Goal: Check status: Check status

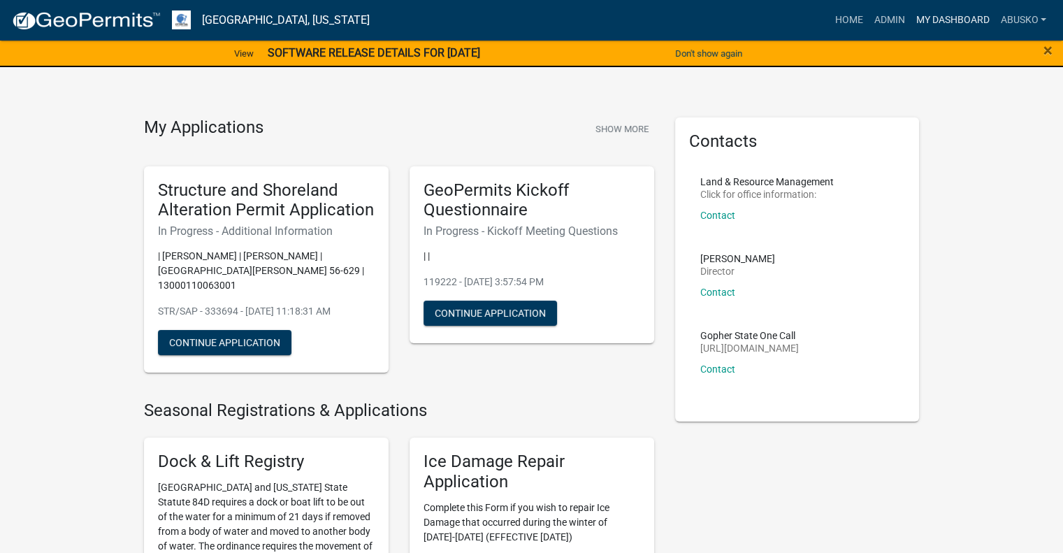
click at [945, 22] on link "My Dashboard" at bounding box center [952, 20] width 85 height 27
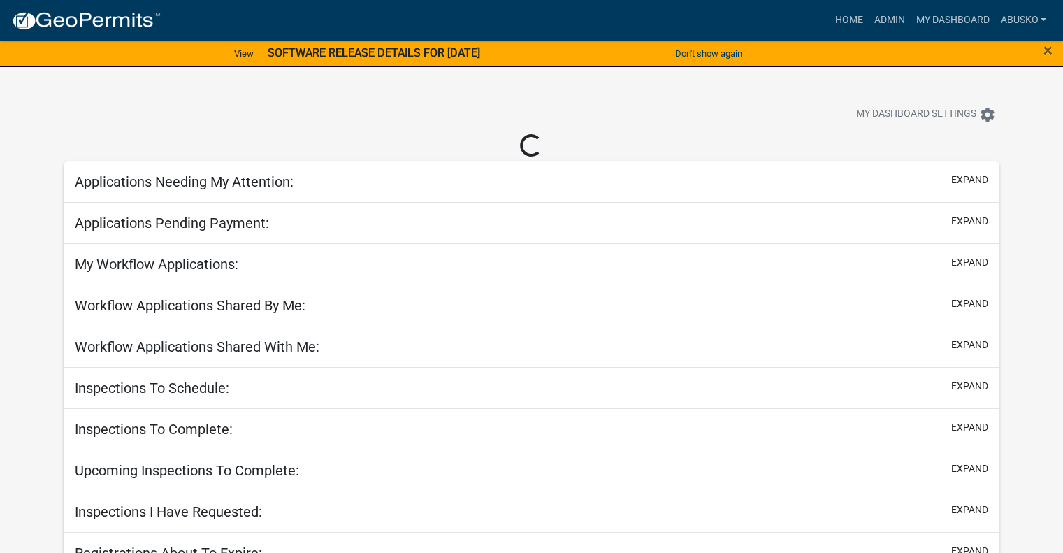
select select "1: 25"
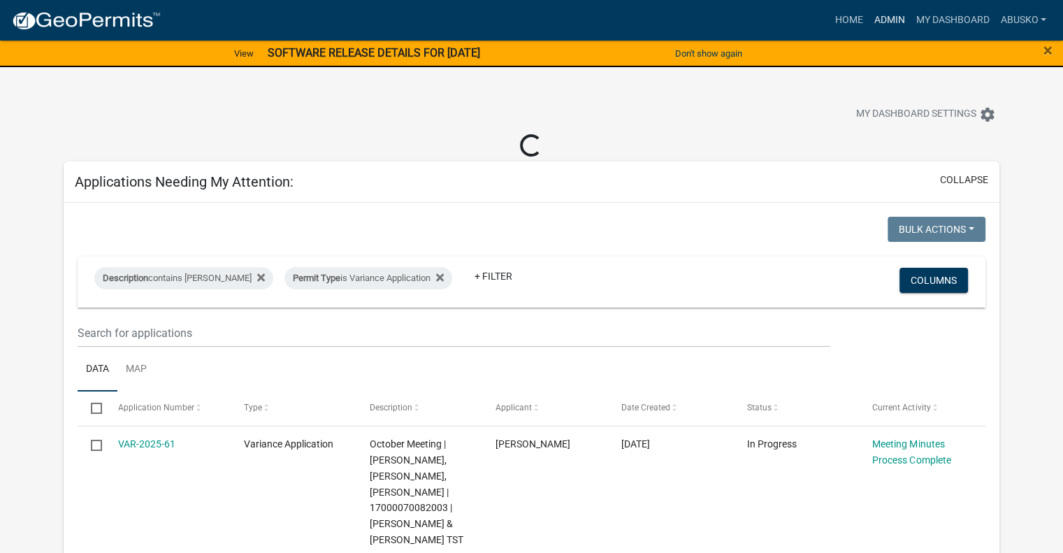
click at [884, 19] on link "Admin" at bounding box center [889, 20] width 42 height 27
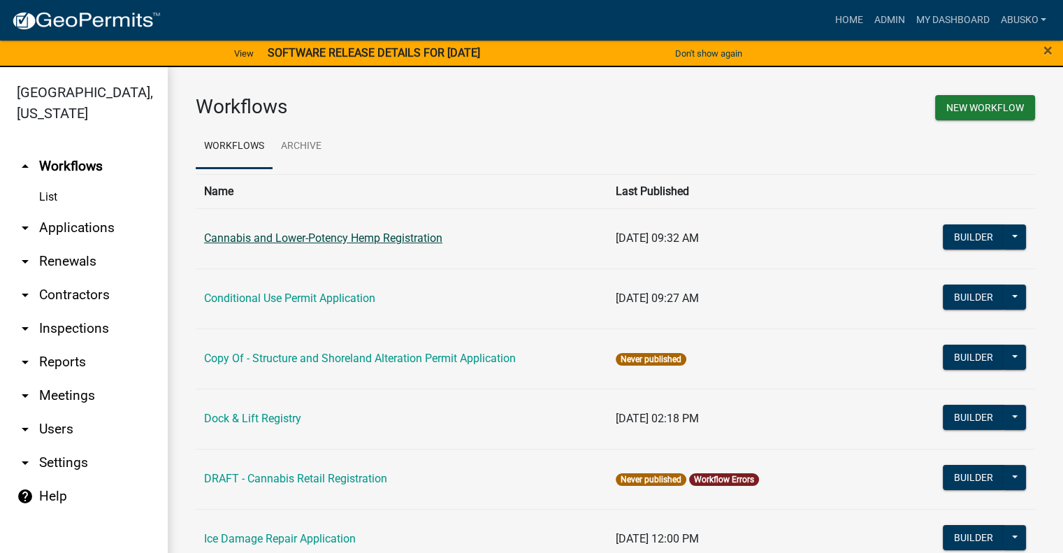
click at [366, 239] on link "Cannabis and Lower-Potency Hemp Registration" at bounding box center [323, 237] width 238 height 13
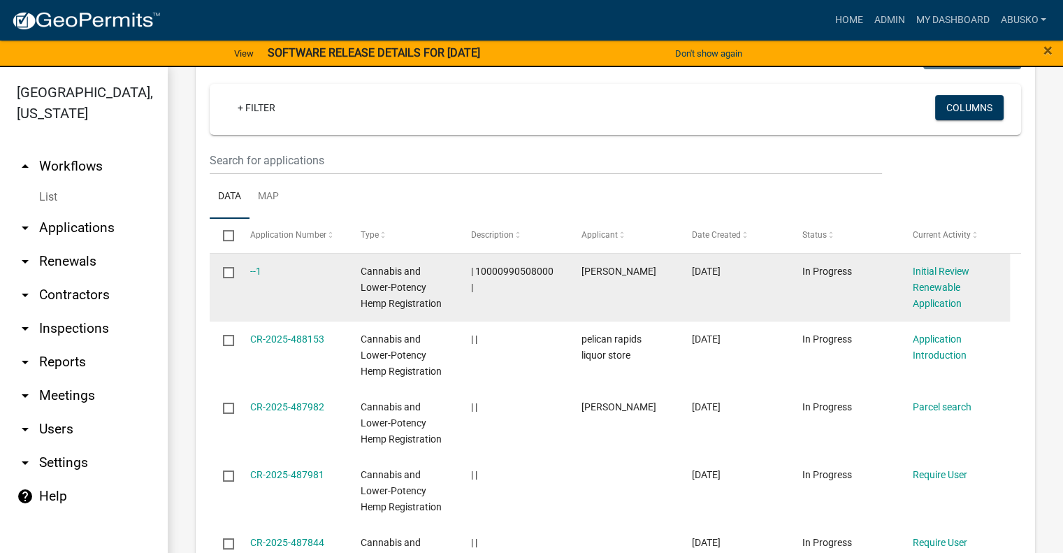
scroll to position [699, 0]
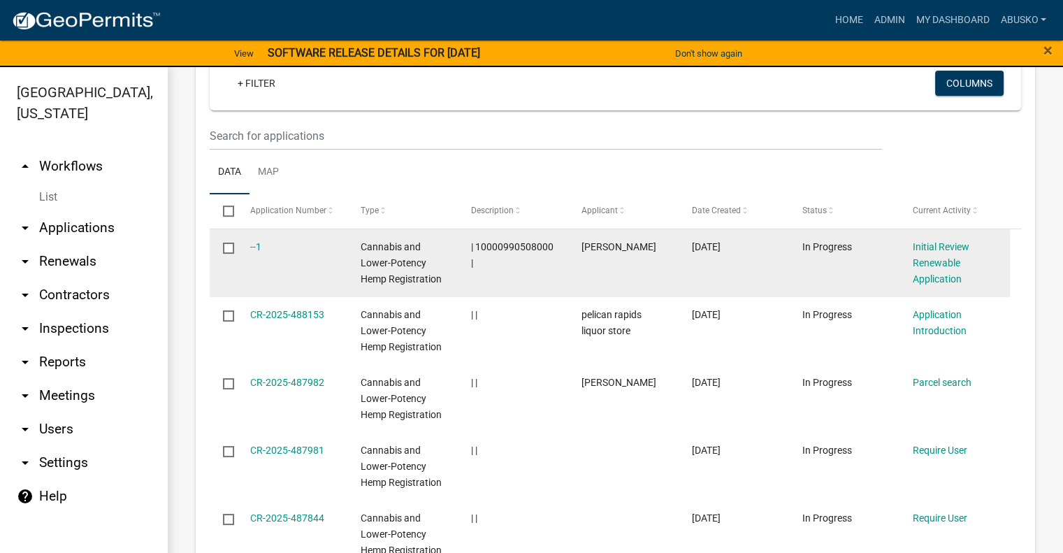
click at [404, 251] on span "Cannabis and Lower-Potency Hemp Registration" at bounding box center [401, 262] width 81 height 43
click at [400, 256] on div "Cannabis and Lower-Potency Hemp Registration" at bounding box center [403, 263] width 84 height 48
click at [314, 255] on datatable-body-cell "--1" at bounding box center [291, 263] width 110 height 68
click at [314, 264] on datatable-body-cell "--1" at bounding box center [291, 263] width 110 height 68
click at [256, 248] on link "--1" at bounding box center [255, 246] width 11 height 11
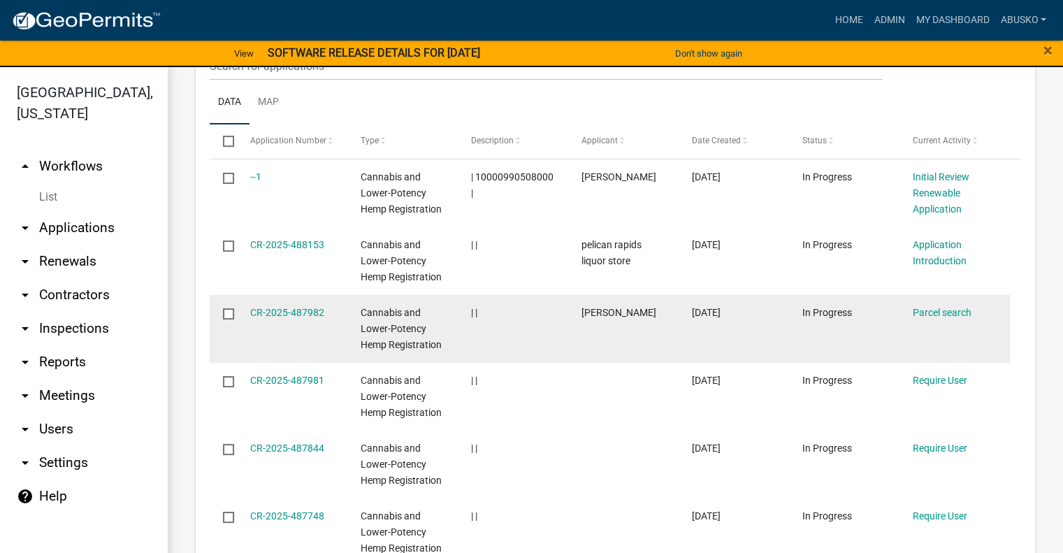
scroll to position [839, 0]
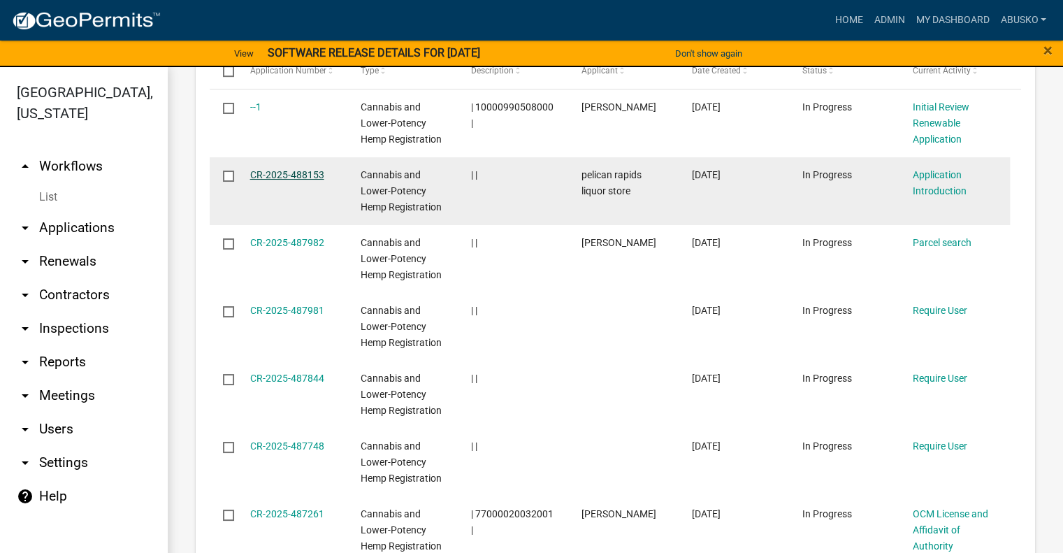
click at [293, 172] on link "CR-2025-488153" at bounding box center [287, 174] width 74 height 11
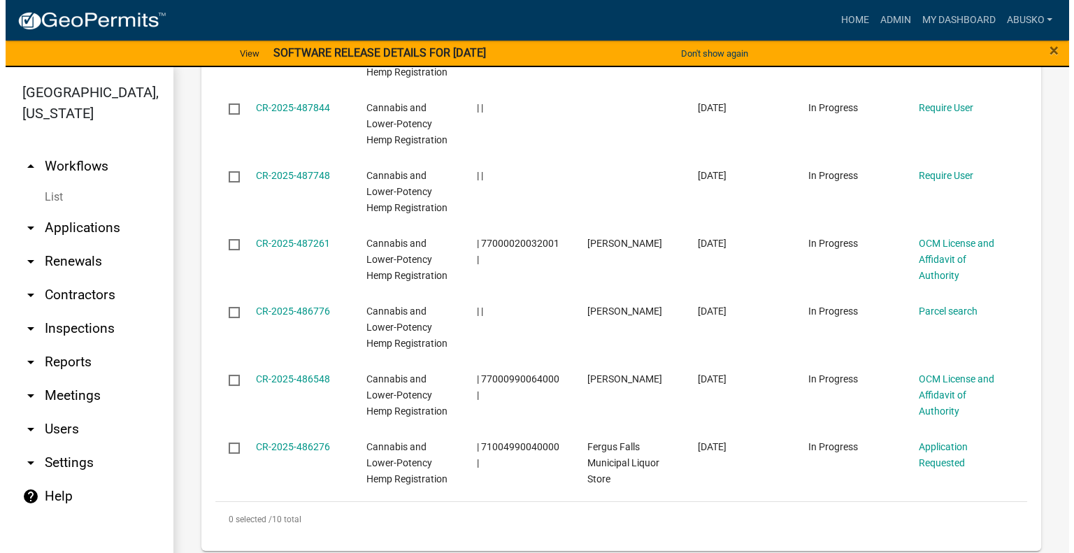
scroll to position [1119, 0]
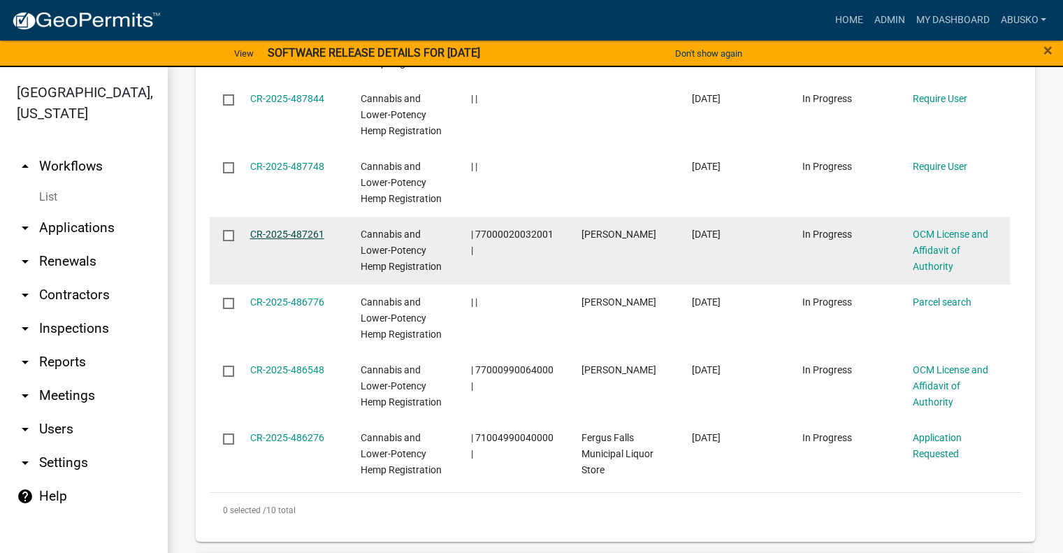
click at [288, 233] on link "CR-2025-487261" at bounding box center [287, 234] width 74 height 11
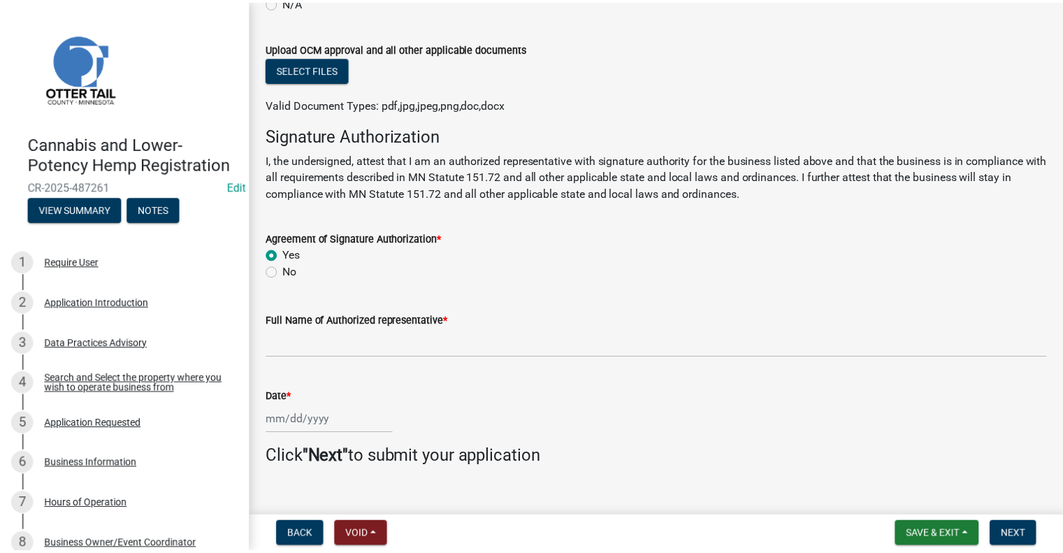
scroll to position [301, 0]
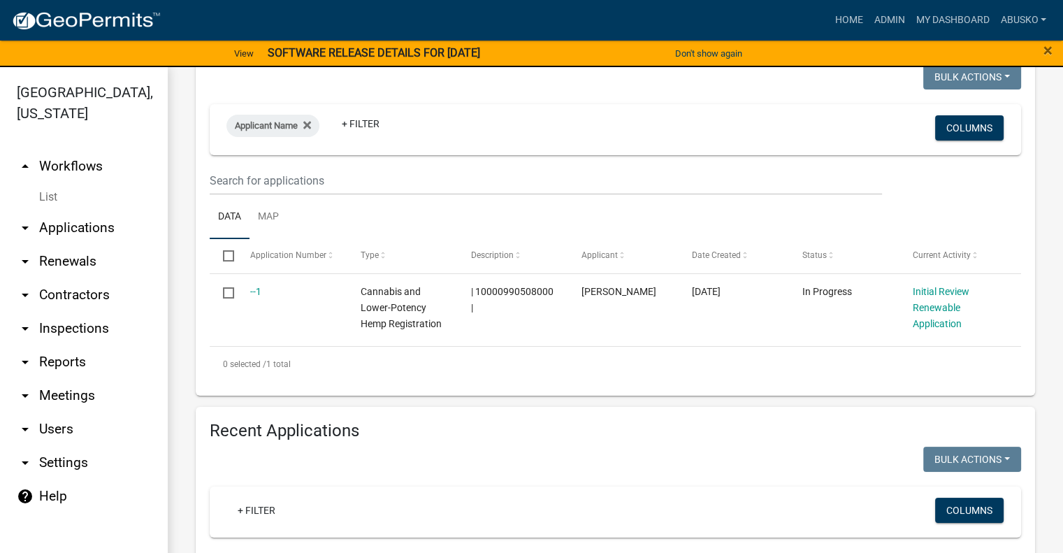
scroll to position [210, 0]
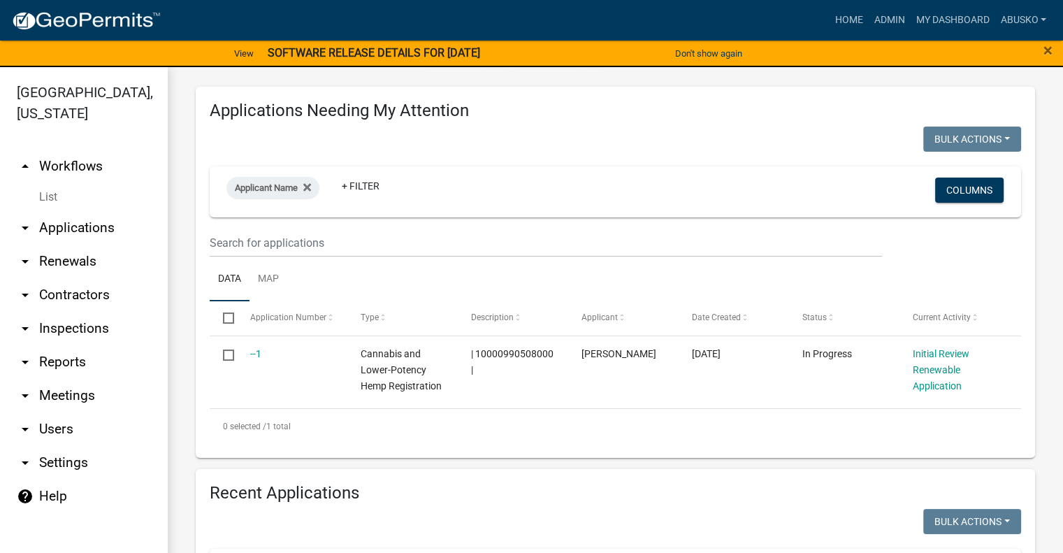
click at [62, 231] on link "arrow_drop_down Applications" at bounding box center [84, 228] width 168 height 34
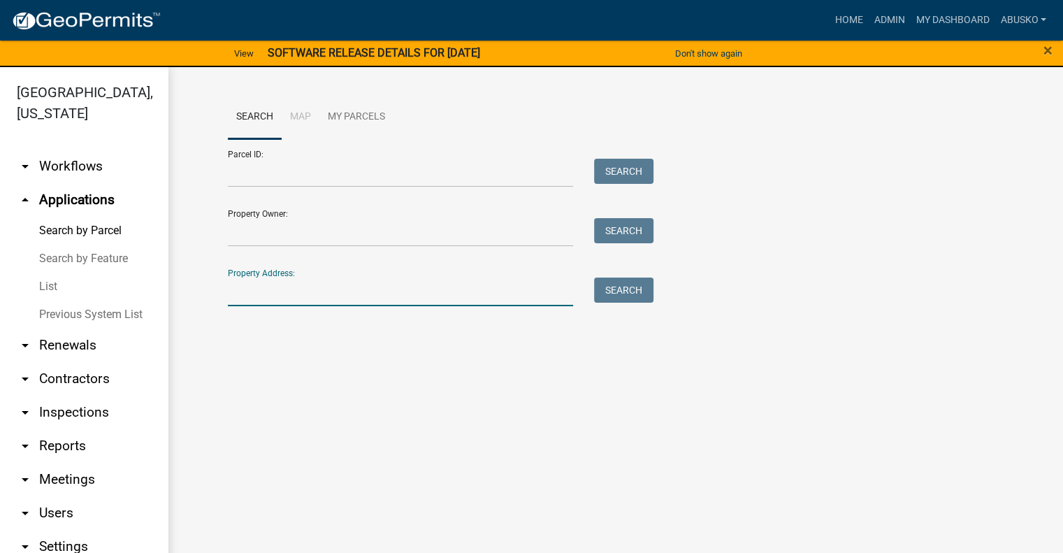
click at [266, 294] on input "Property Address:" at bounding box center [401, 292] width 346 height 29
type input "503"
click at [634, 290] on button "Search" at bounding box center [623, 290] width 59 height 25
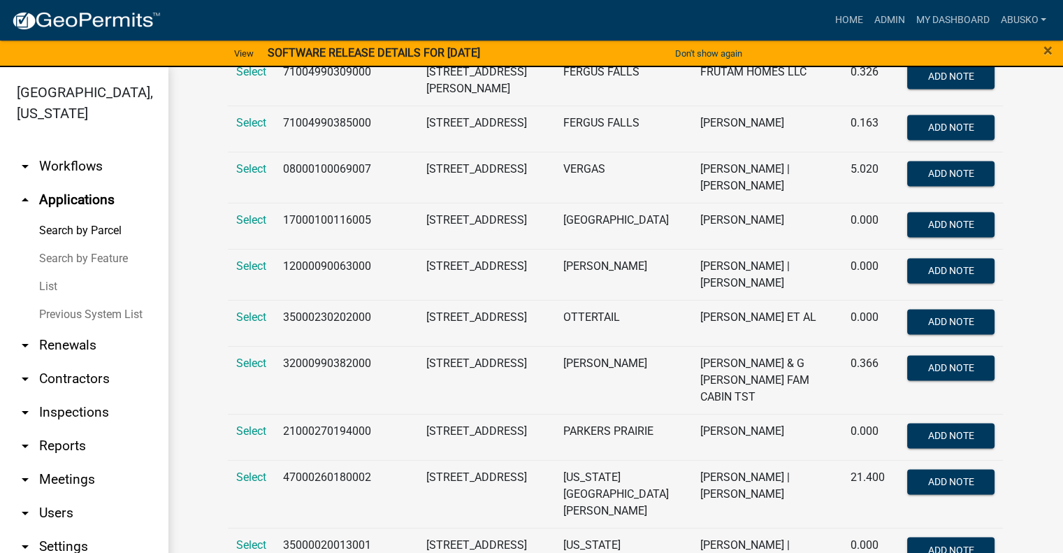
scroll to position [2237, 0]
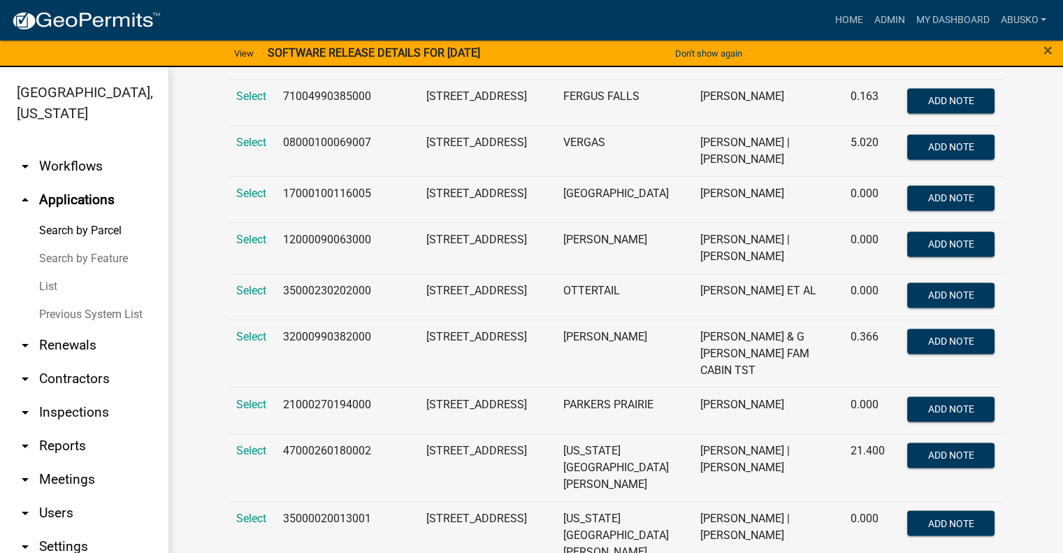
drag, startPoint x: 364, startPoint y: 433, endPoint x: 287, endPoint y: 438, distance: 77.1
copy td "[CREDIT_CARD_NUMBER]"
click at [944, 15] on link "My Dashboard" at bounding box center [952, 20] width 85 height 27
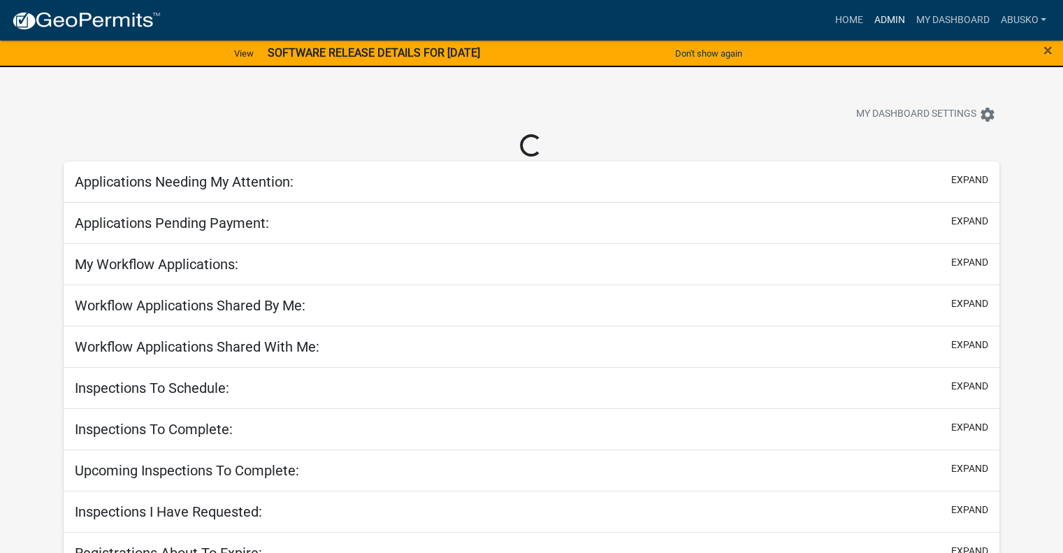
click at [883, 24] on link "Admin" at bounding box center [889, 20] width 42 height 27
select select "1: 25"
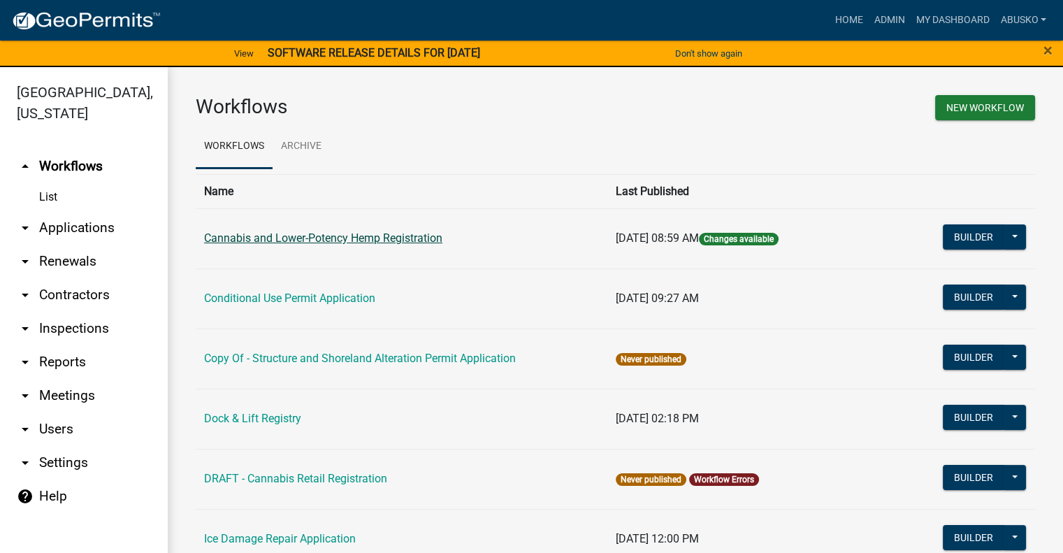
click at [315, 234] on link "Cannabis and Lower-Potency Hemp Registration" at bounding box center [323, 237] width 238 height 13
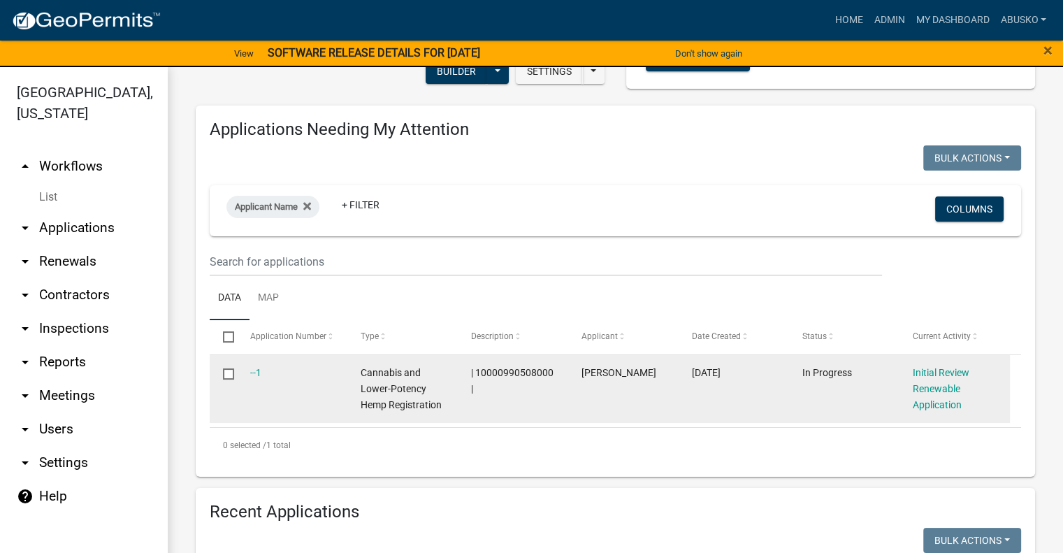
scroll to position [280, 0]
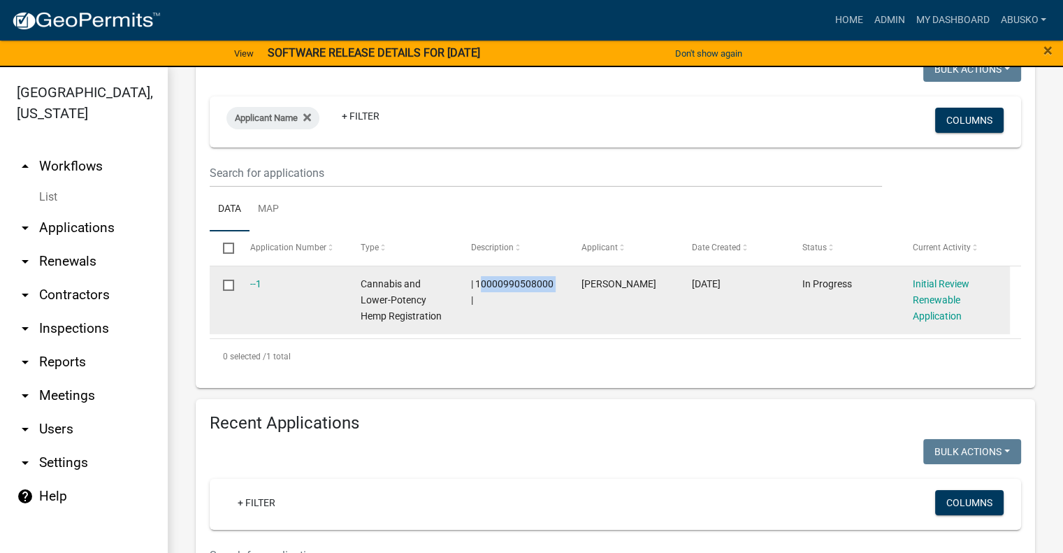
drag, startPoint x: 553, startPoint y: 283, endPoint x: 477, endPoint y: 282, distance: 76.2
click at [477, 282] on div "| 10000990508000 |" at bounding box center [513, 292] width 84 height 32
copy span "10000990508000"
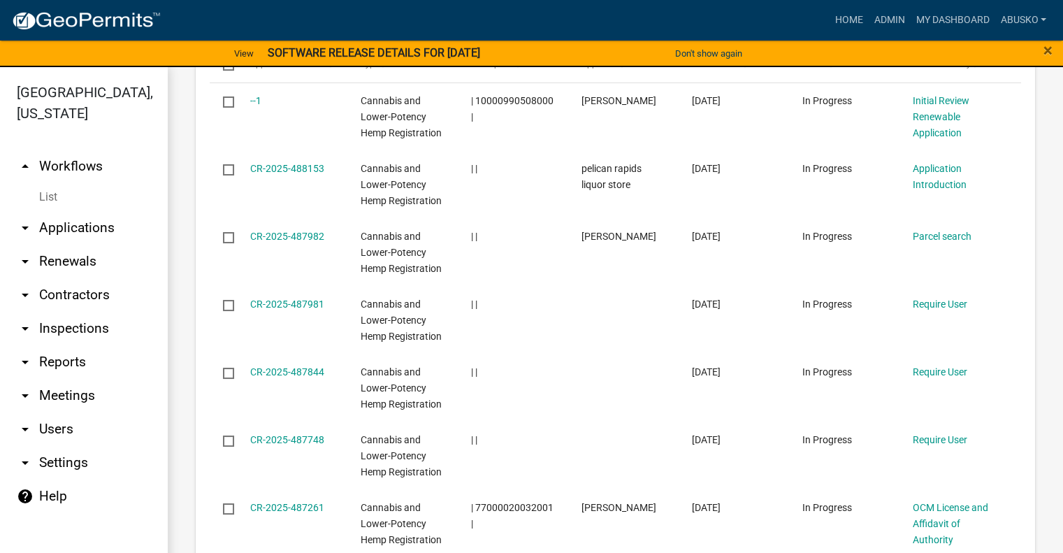
scroll to position [699, 0]
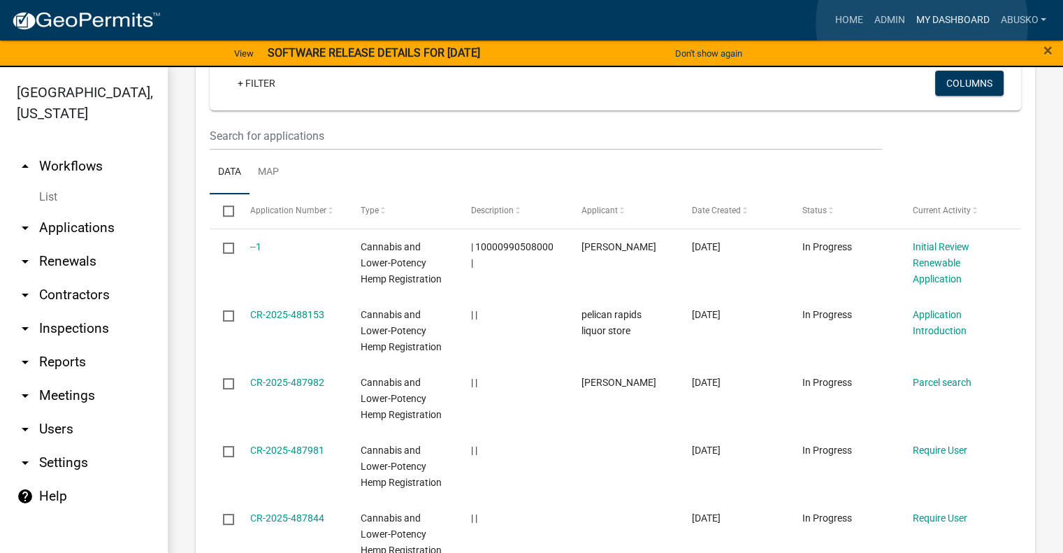
click at [922, 24] on link "My Dashboard" at bounding box center [952, 20] width 85 height 27
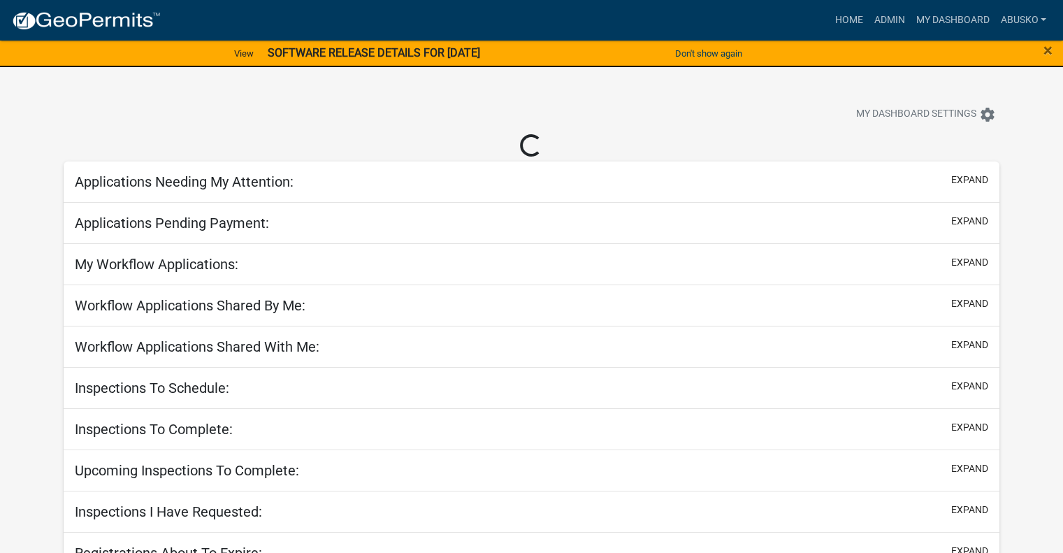
select select "1: 25"
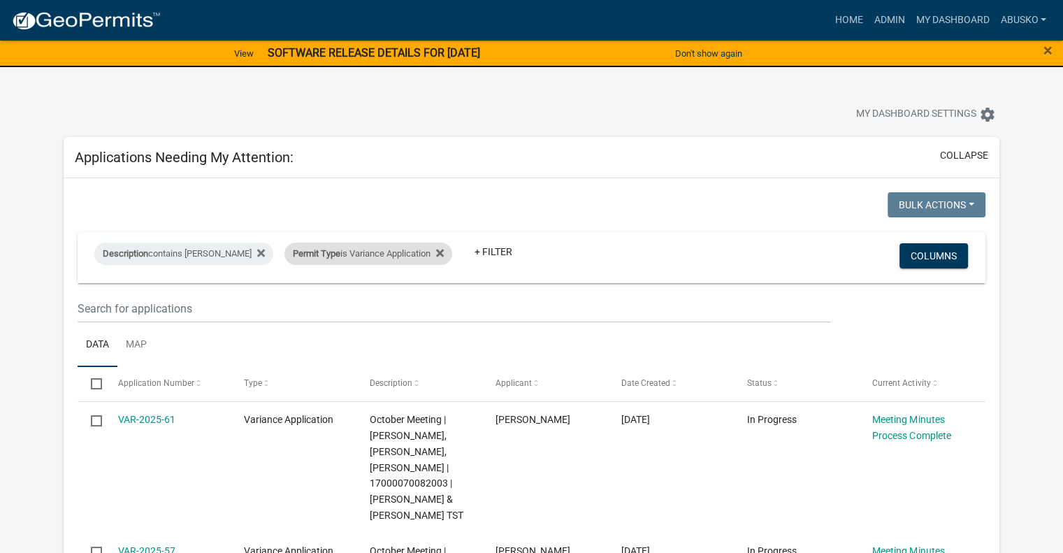
click at [411, 252] on div "Permit Type is Variance Application" at bounding box center [369, 254] width 168 height 22
select select "6e70a9fa-9a46-4129-9cb1-bdd16cff0c50"
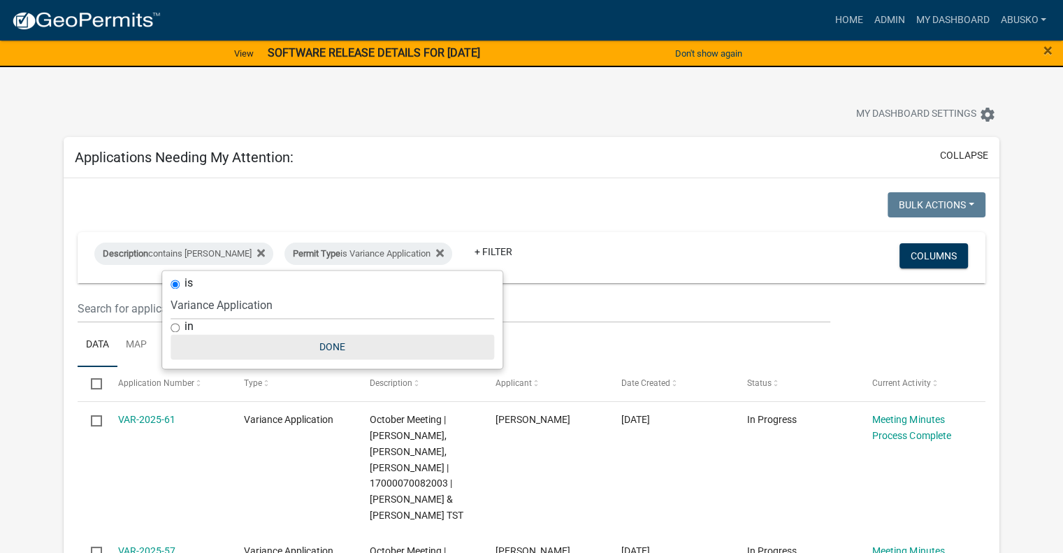
click at [336, 348] on button "Done" at bounding box center [333, 346] width 324 height 25
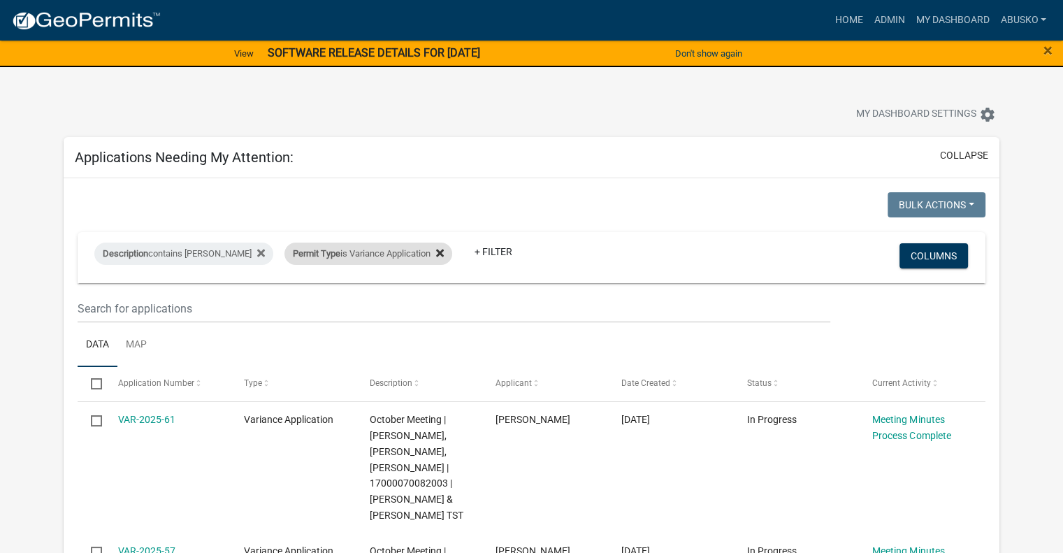
click at [411, 249] on div "Permit Type is Variance Application Remove this filter" at bounding box center [369, 254] width 168 height 22
select select "6e70a9fa-9a46-4129-9cb1-bdd16cff0c50"
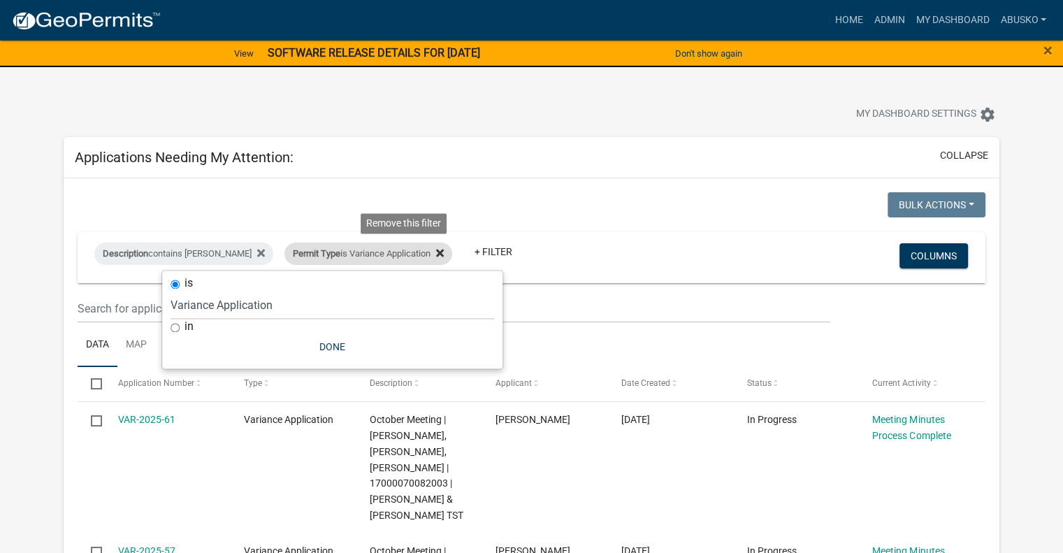
click at [436, 251] on icon at bounding box center [440, 253] width 8 height 8
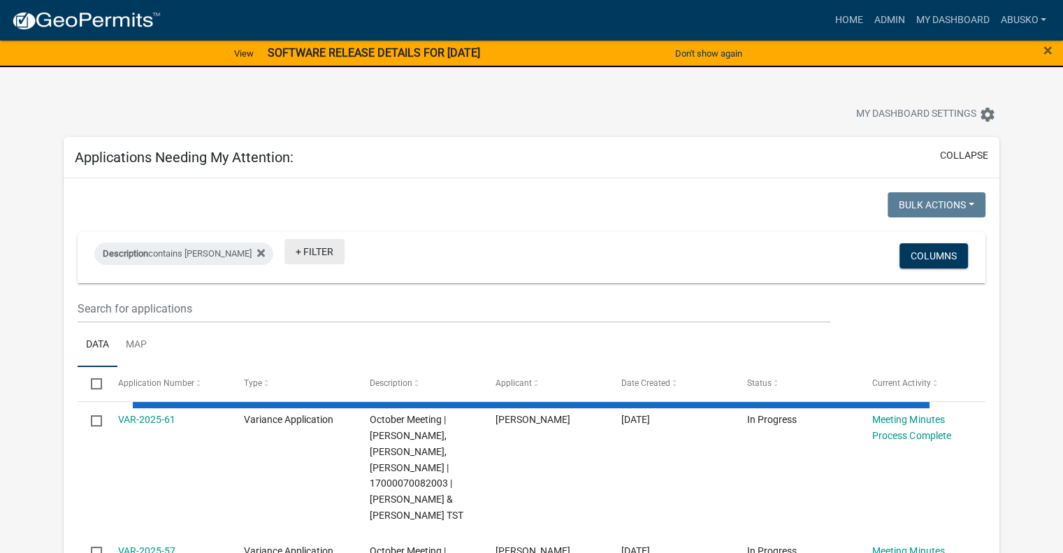
click at [285, 247] on link "+ Filter" at bounding box center [315, 251] width 60 height 25
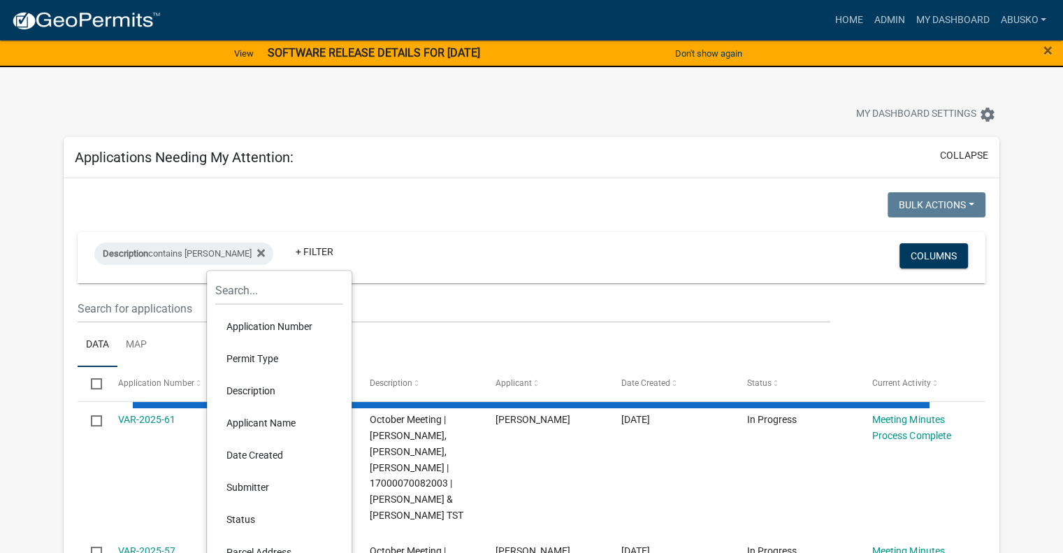
click at [263, 362] on li "Permit Type" at bounding box center [279, 359] width 128 height 32
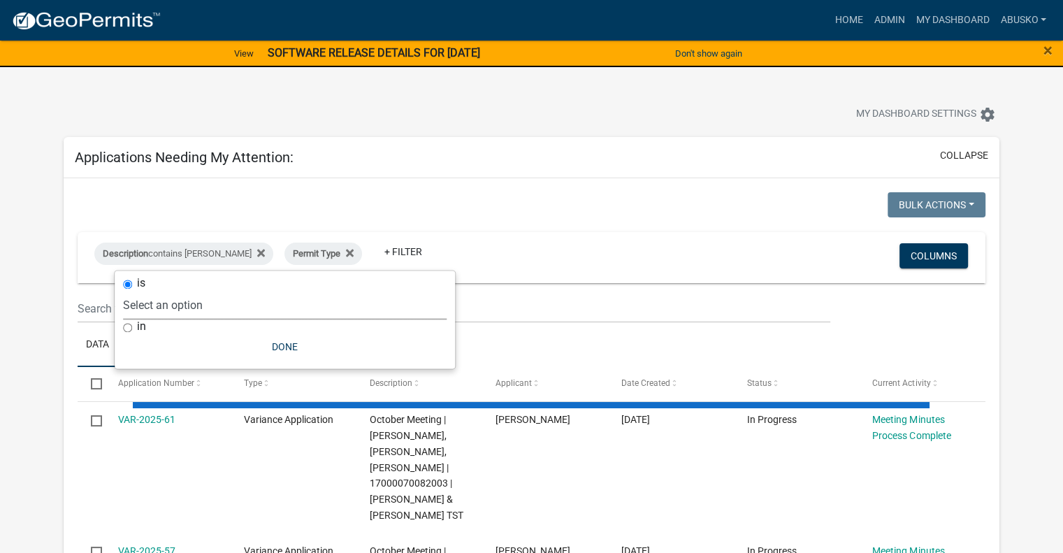
click at [199, 296] on select "Select an option Building Contractor / Excavators (Registration) Building Contr…" at bounding box center [285, 305] width 324 height 29
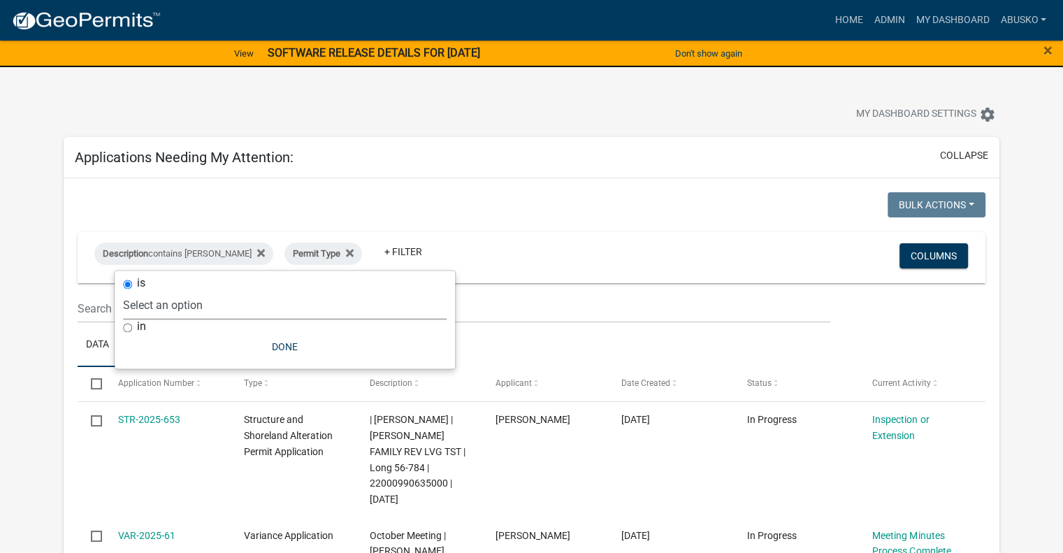
select select "c1bfc6c7-788a-4864-9461-c65c13de6891"
click at [227, 291] on select "Select an option Building Contractor / Excavators (Registration) Building Contr…" at bounding box center [285, 305] width 324 height 29
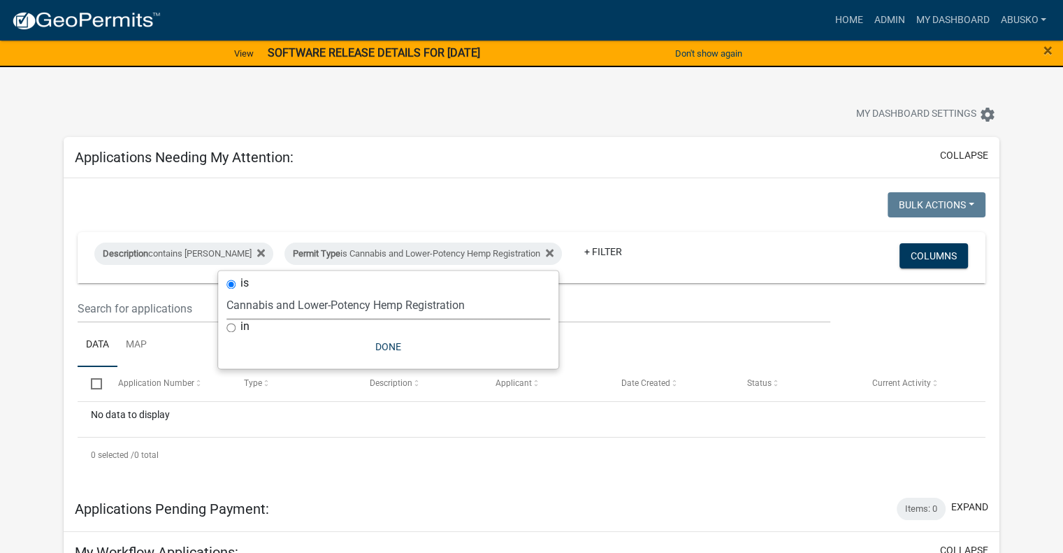
click at [723, 159] on div "Applications Needing My Attention: collapse" at bounding box center [532, 157] width 936 height 41
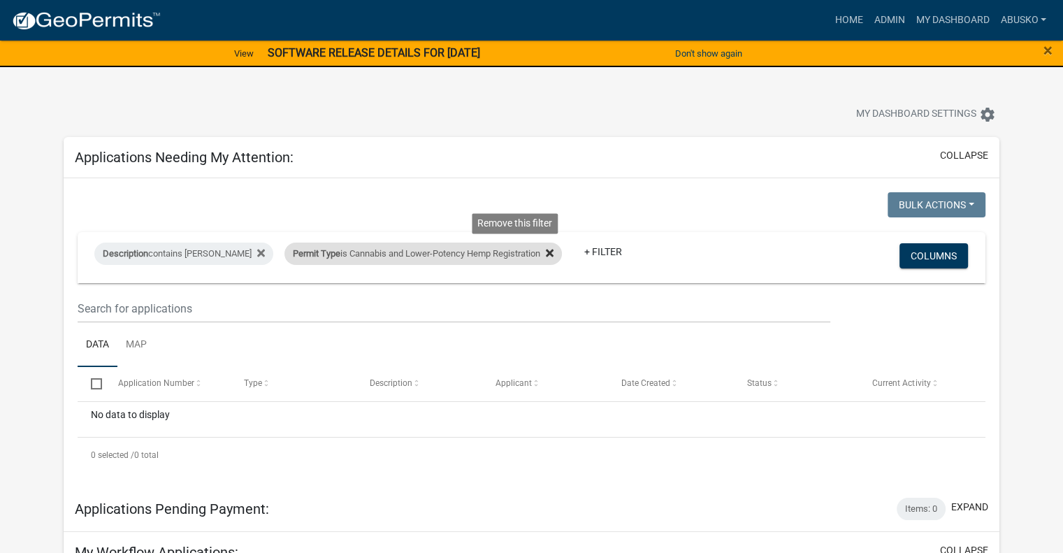
click at [546, 250] on icon at bounding box center [550, 253] width 8 height 8
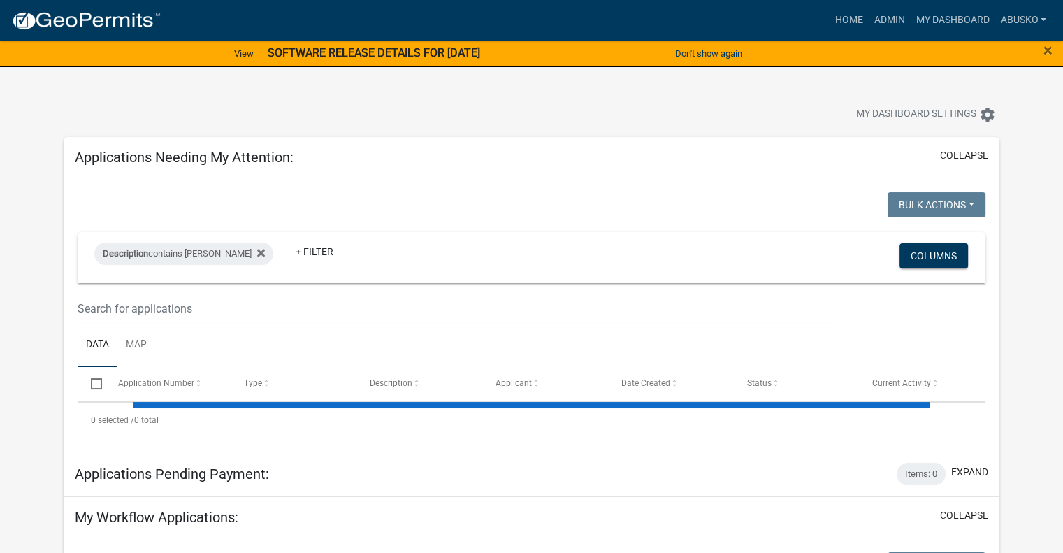
select select "1: 25"
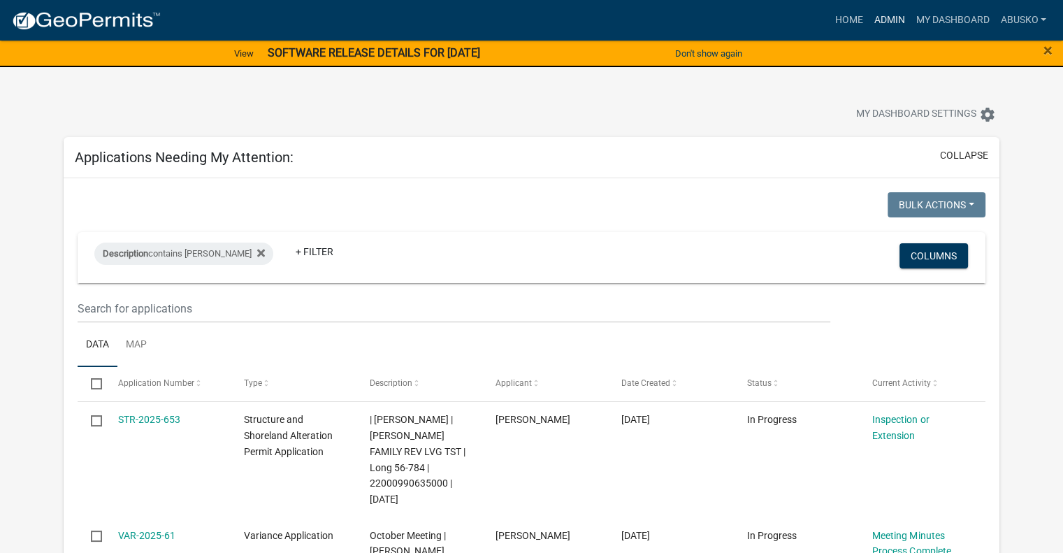
click at [884, 18] on link "Admin" at bounding box center [889, 20] width 42 height 27
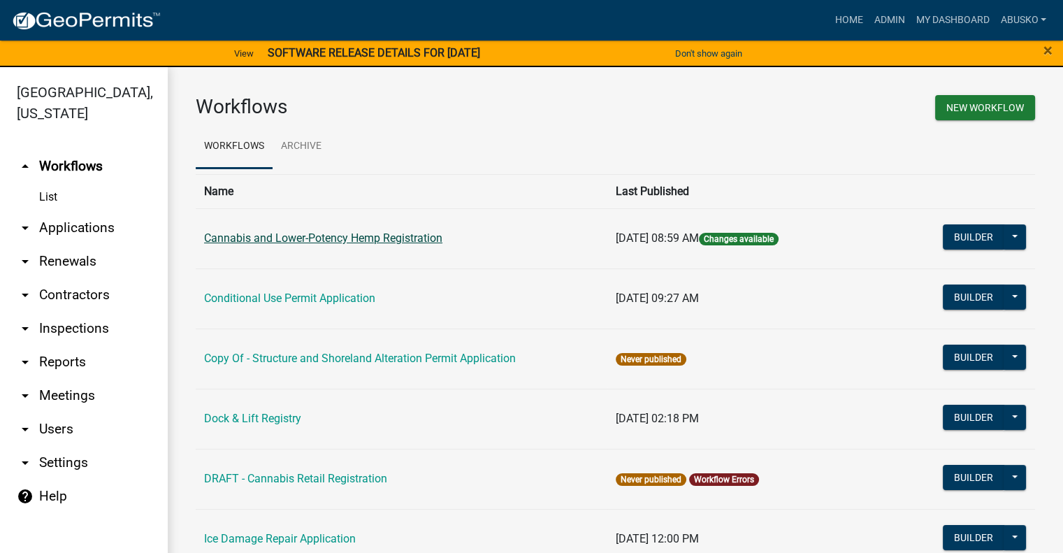
click at [324, 234] on link "Cannabis and Lower-Potency Hemp Registration" at bounding box center [323, 237] width 238 height 13
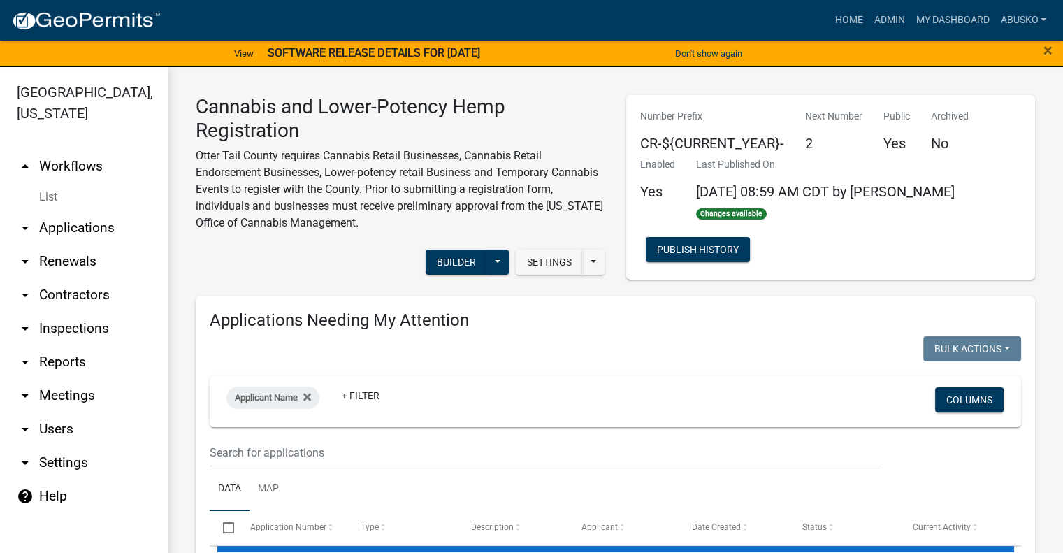
select select "3: 100"
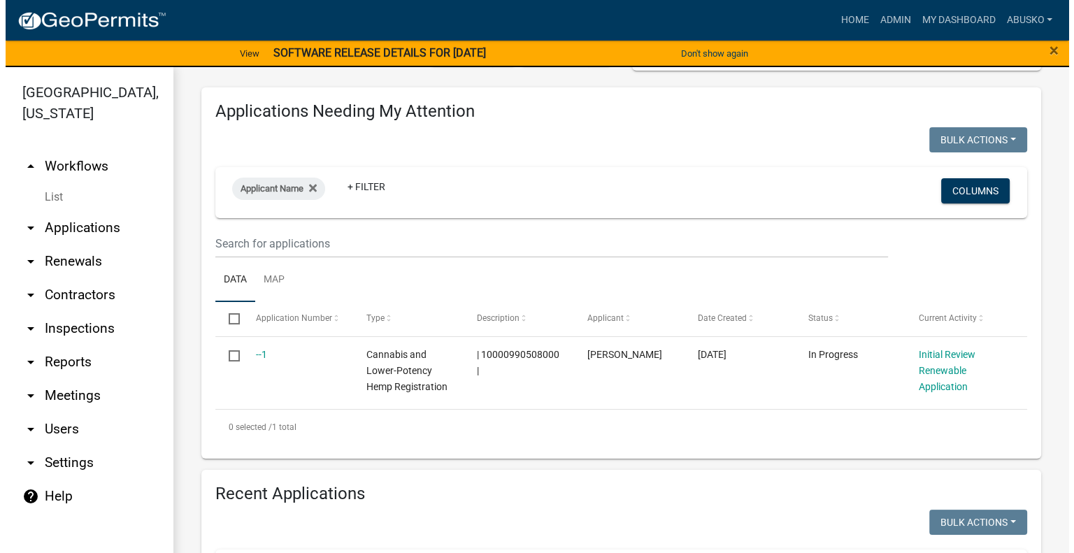
scroll to position [210, 0]
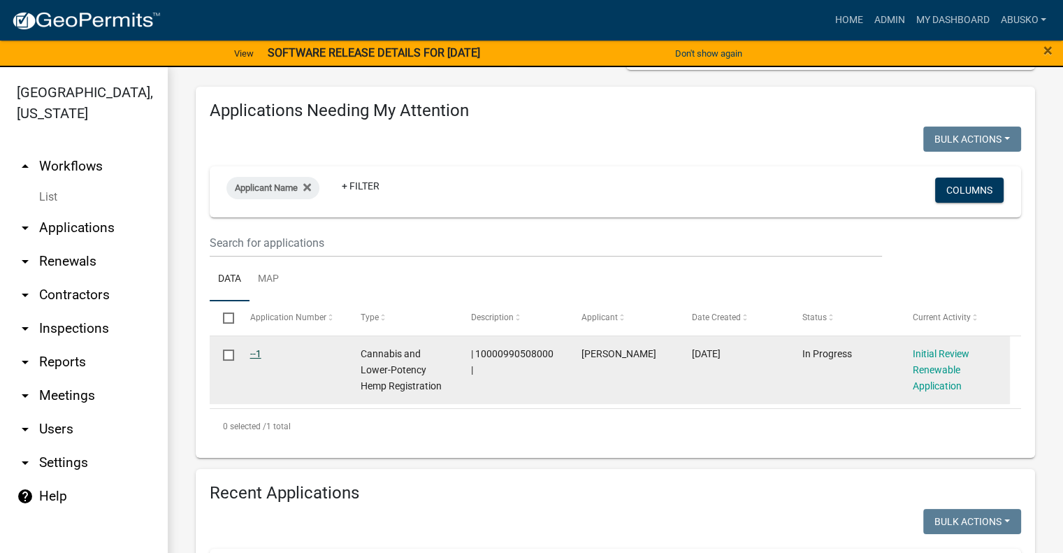
click at [254, 354] on link "--1" at bounding box center [255, 353] width 11 height 11
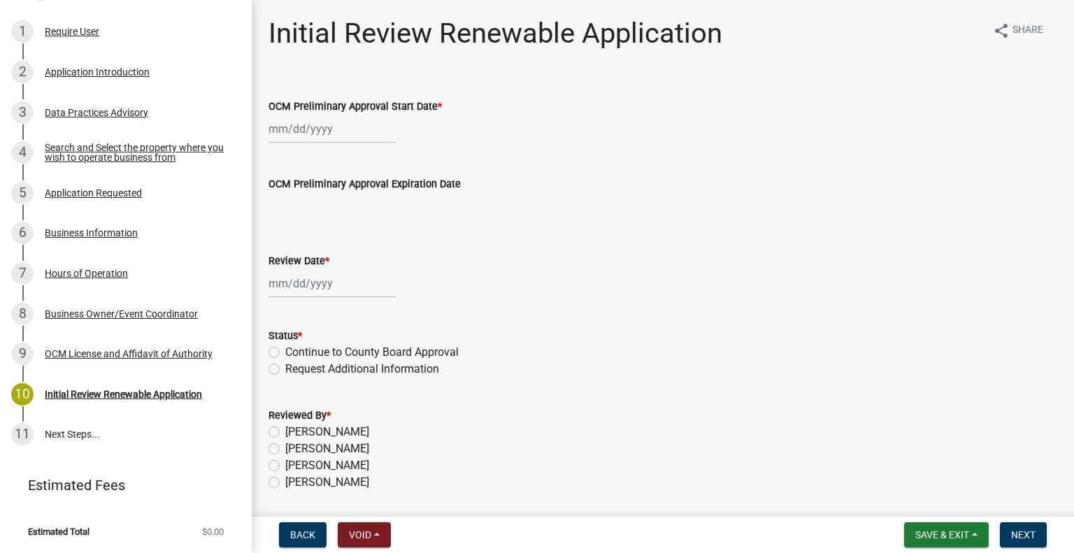
drag, startPoint x: 703, startPoint y: 57, endPoint x: 632, endPoint y: 120, distance: 95.1
click at [632, 120] on div at bounding box center [662, 129] width 789 height 29
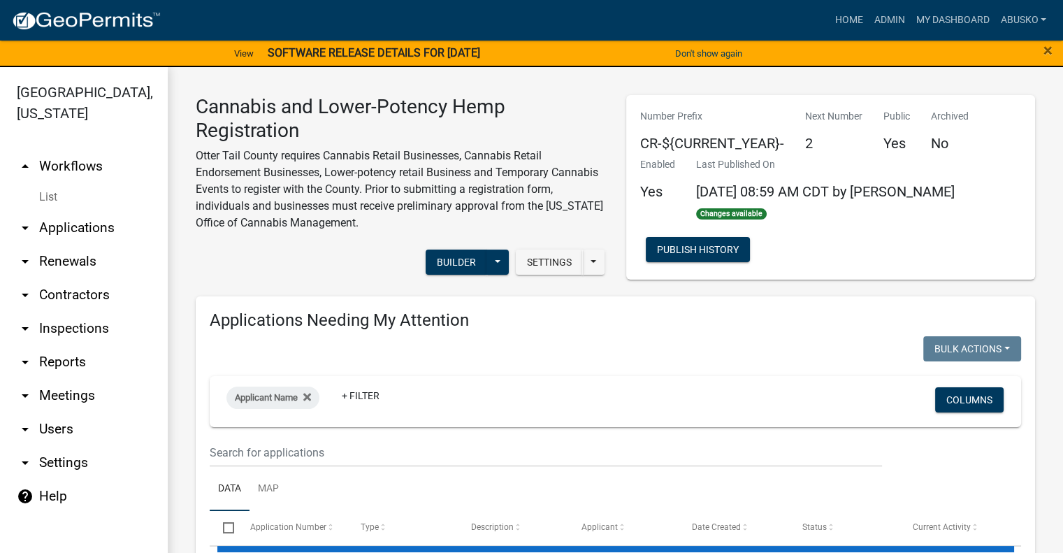
select select "3: 100"
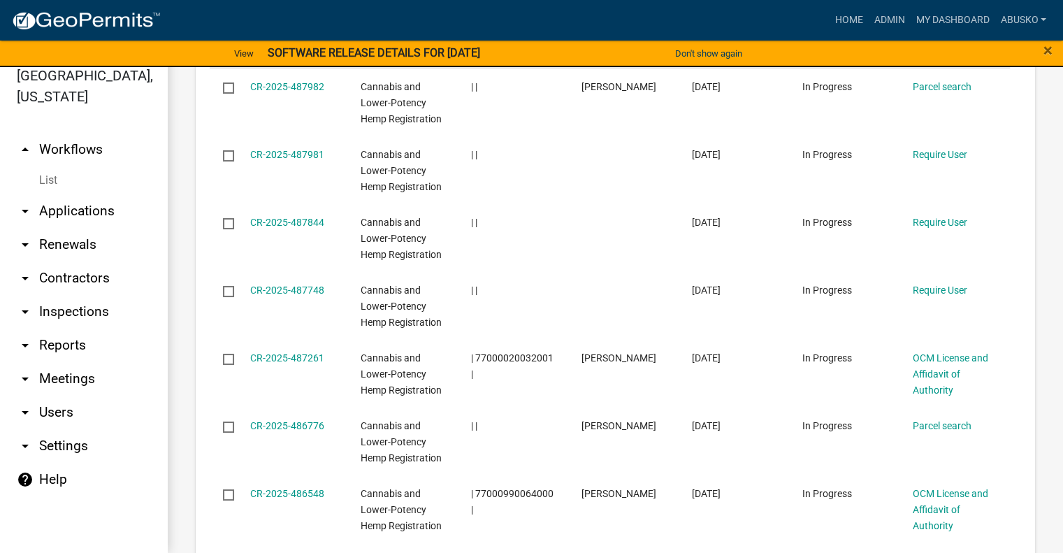
scroll to position [1049, 0]
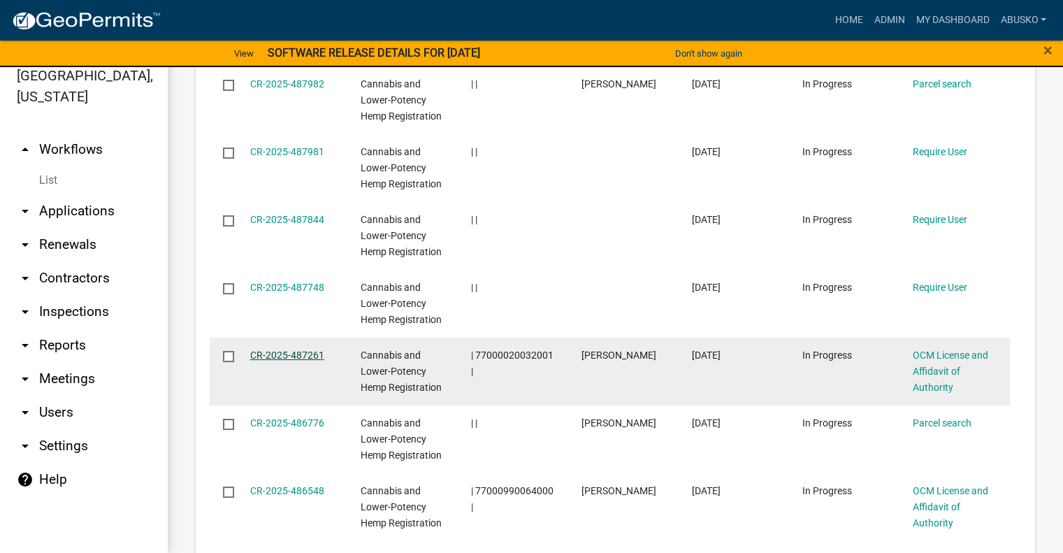
click at [294, 357] on link "CR-2025-487261" at bounding box center [287, 355] width 74 height 11
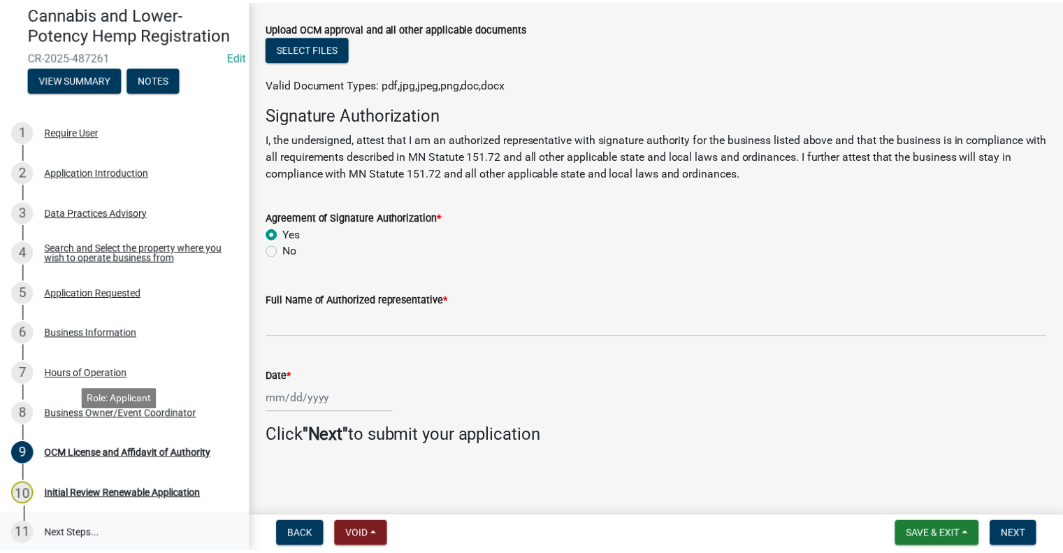
scroll to position [251, 0]
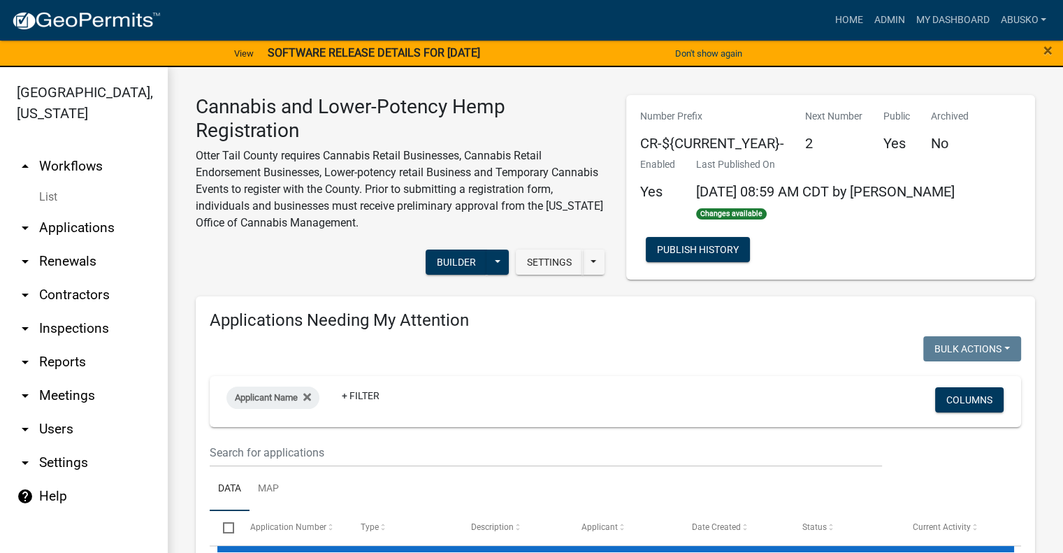
select select "3: 100"
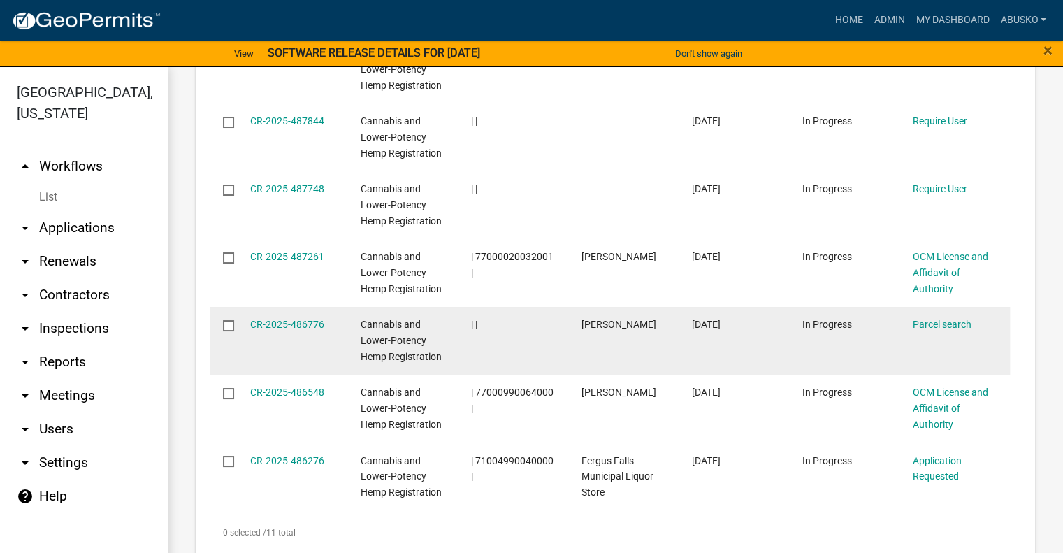
scroll to position [1188, 0]
